Goal: Obtain resource: Download file/media

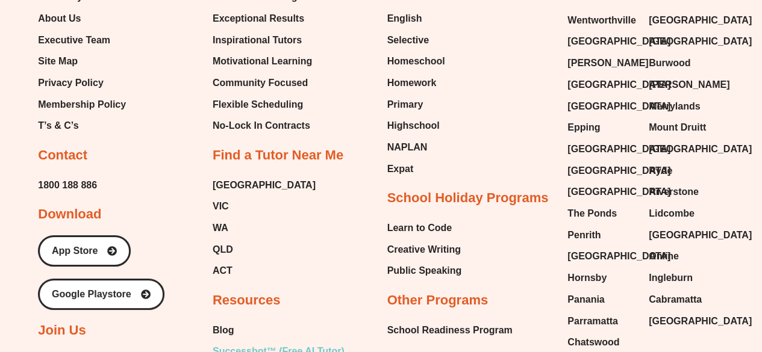
scroll to position [6744, 0]
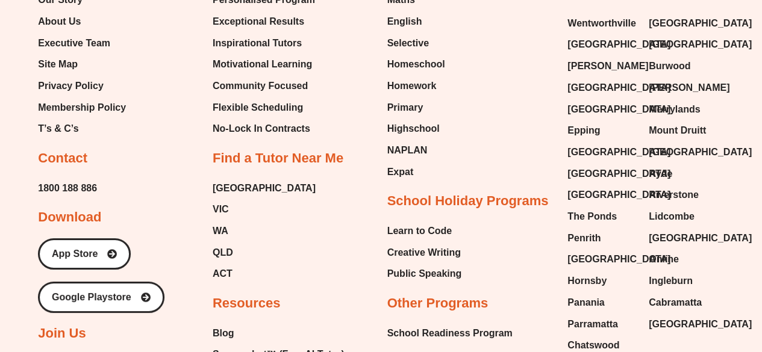
click at [541, 193] on h2 "School Holiday Programs" at bounding box center [467, 201] width 161 height 17
drag, startPoint x: 541, startPoint y: 101, endPoint x: 533, endPoint y: 52, distance: 49.3
click at [533, 52] on div "Tutoring Services Maths English Selective Homeschool Homework Primary Highschoo…" at bounding box center [468, 289] width 163 height 654
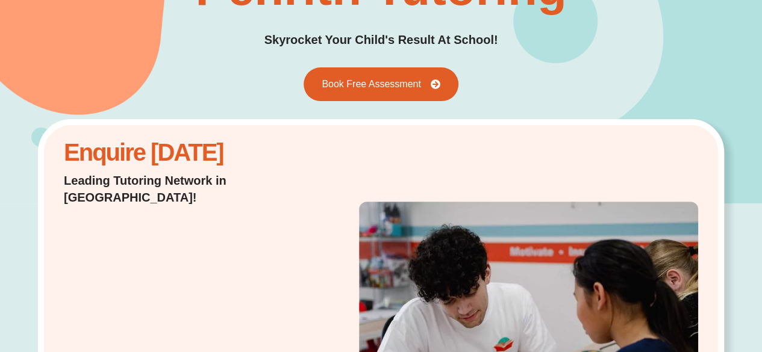
scroll to position [17, 0]
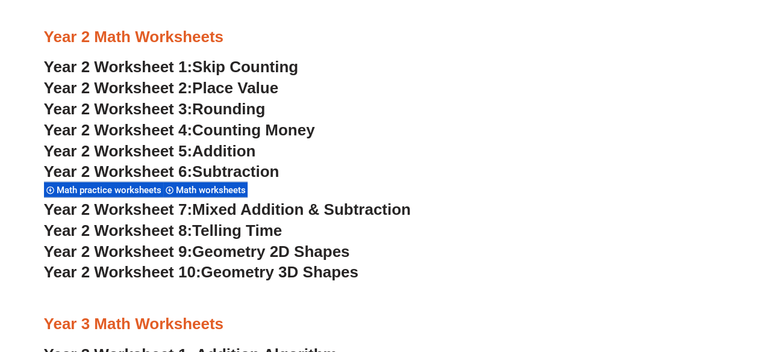
scroll to position [1403, 0]
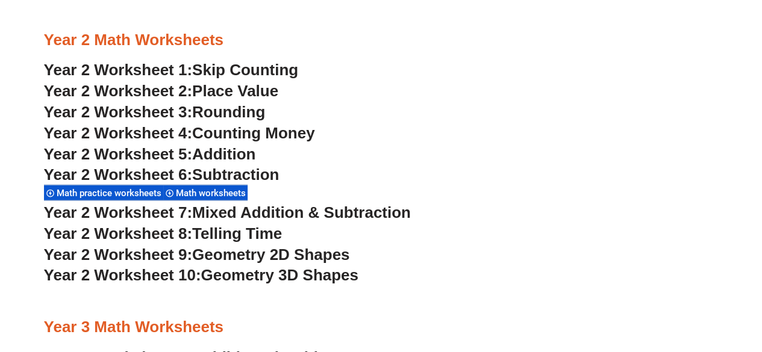
drag, startPoint x: 0, startPoint y: 0, endPoint x: 227, endPoint y: 107, distance: 250.8
click at [227, 107] on span "Rounding" at bounding box center [228, 112] width 73 height 18
